Goal: Transaction & Acquisition: Purchase product/service

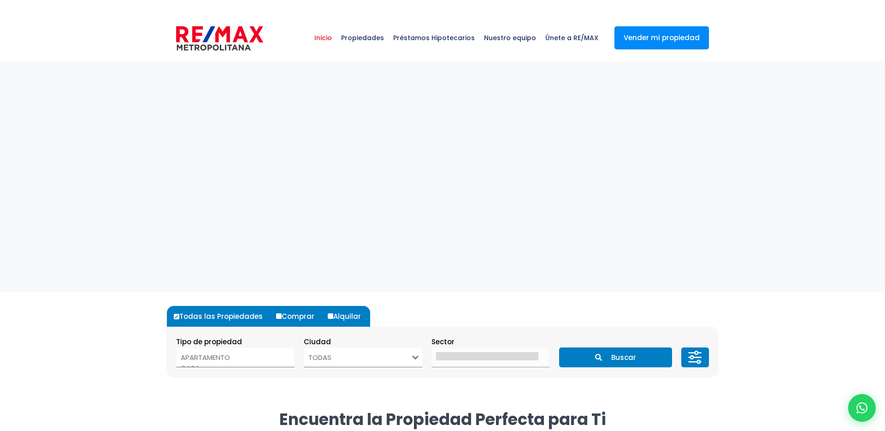
select select
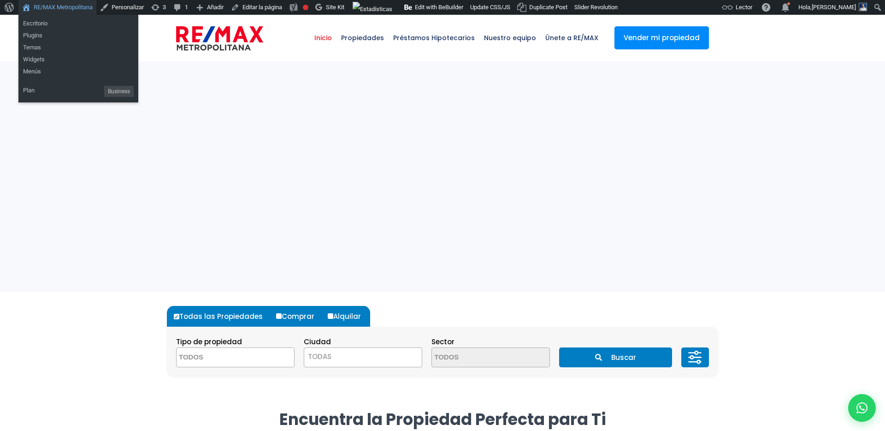
click at [62, 10] on link "RE/MAX Metropolitana" at bounding box center [57, 7] width 78 height 15
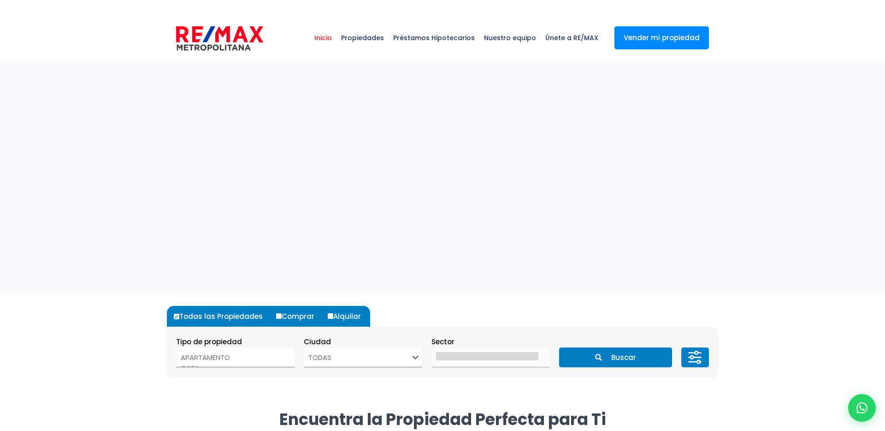
select select
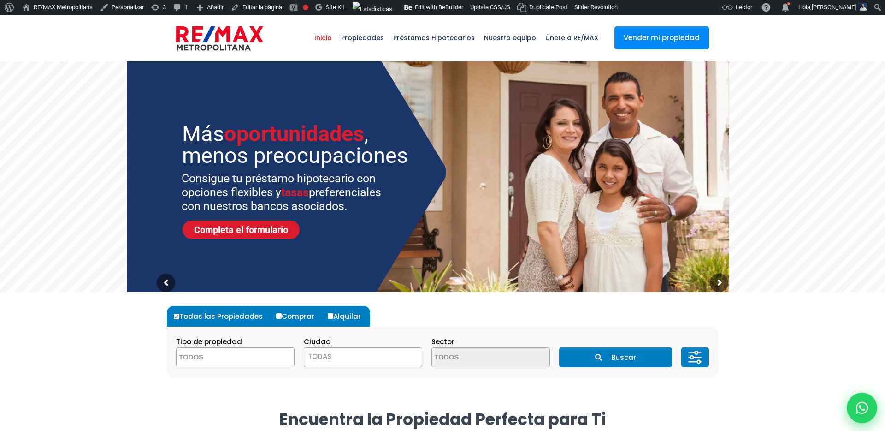
click at [863, 404] on icon at bounding box center [862, 408] width 12 height 12
type input "Franklin"
type input "Marte"
type input "franklin.a.marte@gmail.com"
type input "829-619-1904"
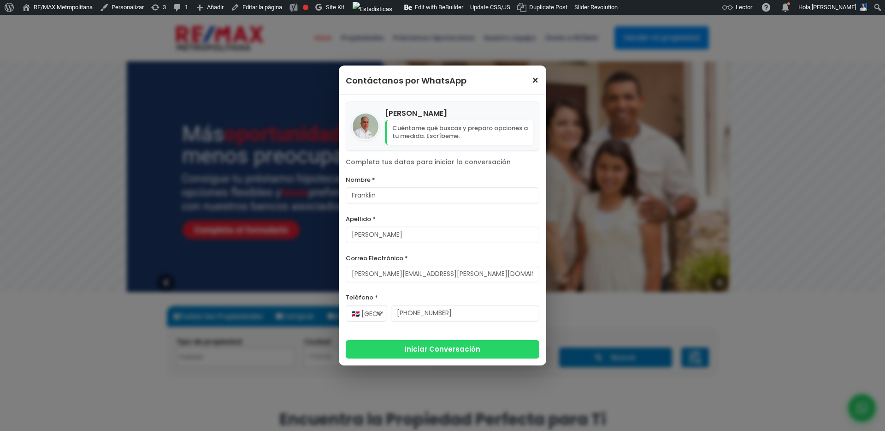
click at [537, 83] on span "×" at bounding box center [536, 80] width 8 height 11
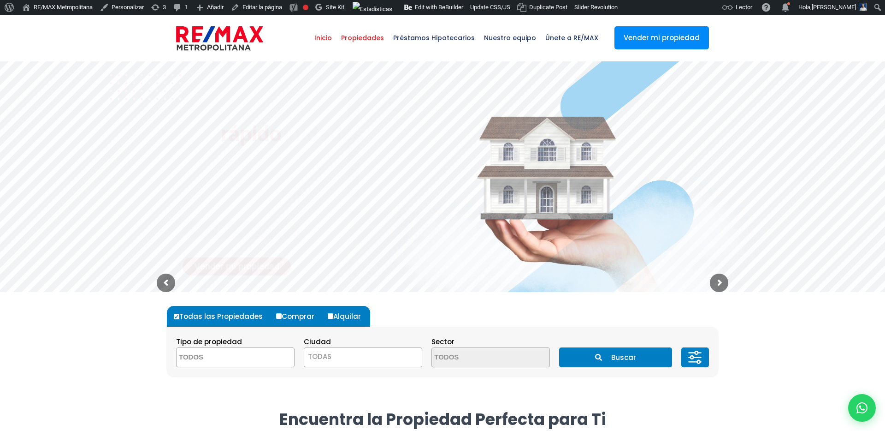
click at [375, 43] on span "Propiedades" at bounding box center [363, 38] width 52 height 28
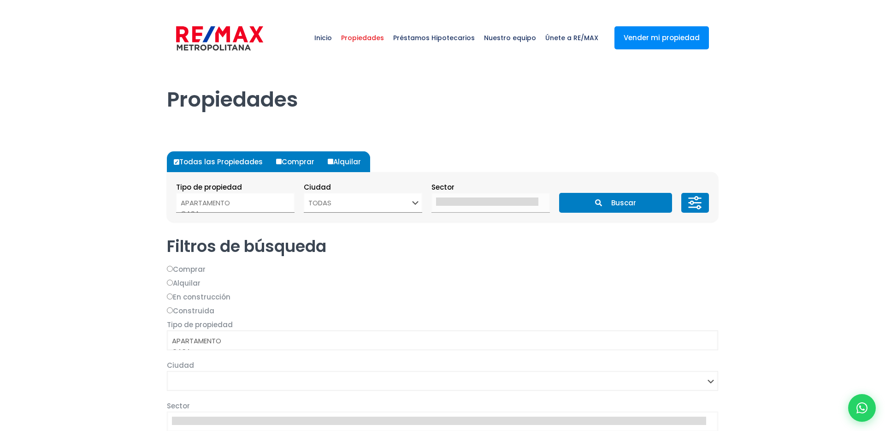
select select
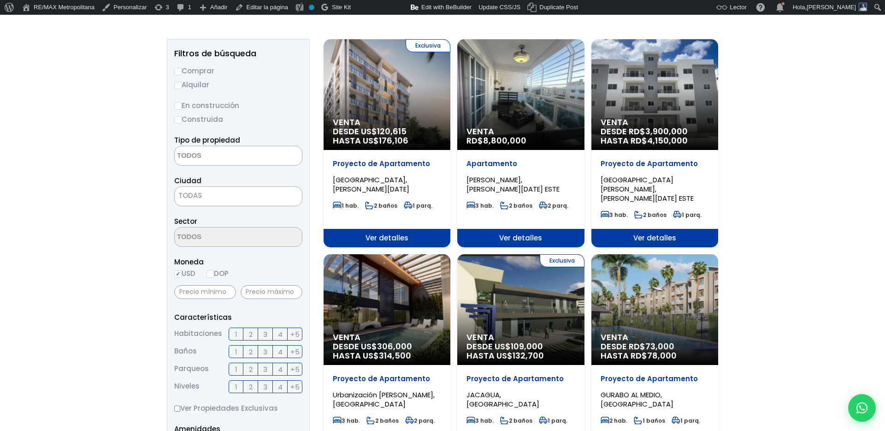
scroll to position [198, 0]
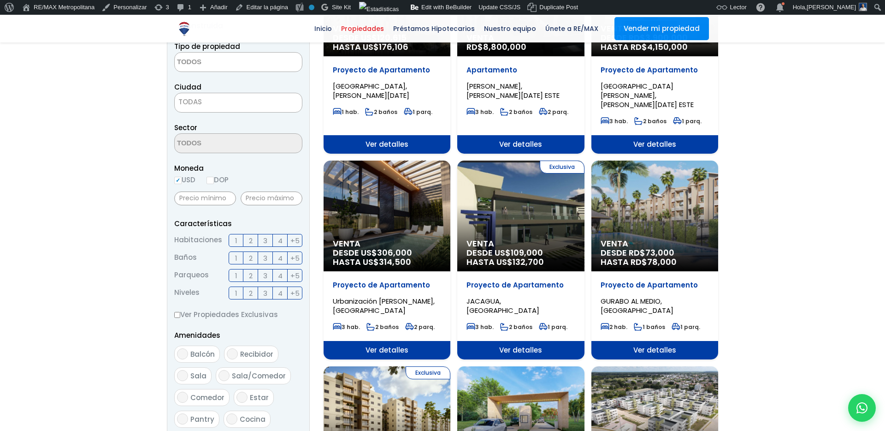
click at [389, 75] on p "Proyecto de Apartamento" at bounding box center [387, 69] width 108 height 9
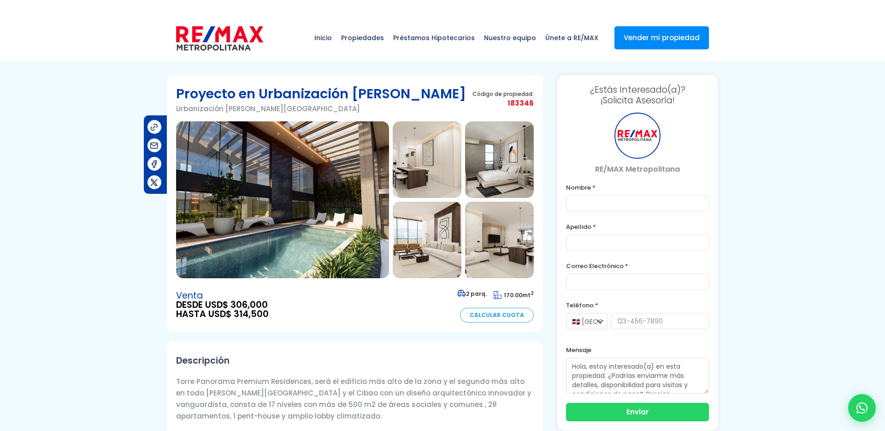
type input "Franklin"
type input "Marte"
type input "franklin.a.marte@gmail.com"
type input "829-619-1904"
